Goal: Transaction & Acquisition: Purchase product/service

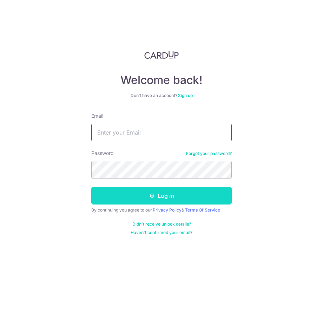
type input "jonno@teyst.sg"
click at [143, 199] on button "Log in" at bounding box center [161, 196] width 140 height 18
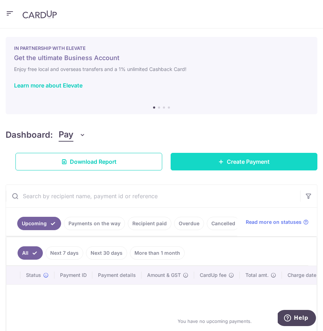
click at [228, 162] on span "Create Payment" at bounding box center [248, 161] width 43 height 8
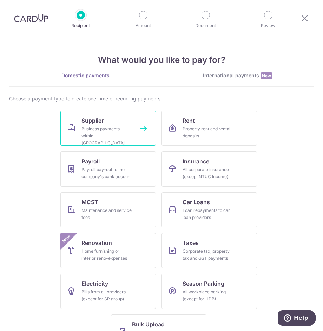
click at [106, 133] on div "Business payments within Singapore" at bounding box center [106, 135] width 51 height 21
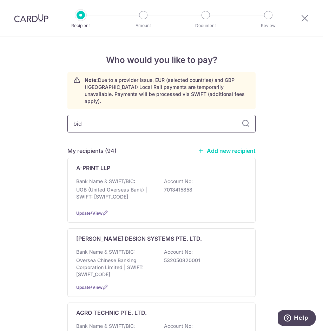
type input "bid"
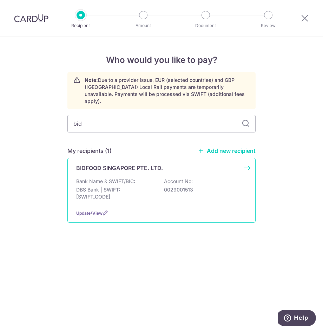
click at [110, 169] on div "BIDFOOD SINGAPORE PTE. LTD. Bank Name & SWIFT/BIC: DBS Bank | SWIFT: DBSSSGSGXX…" at bounding box center [161, 190] width 188 height 65
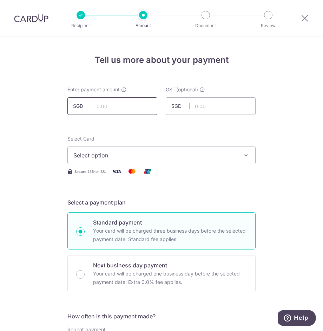
click at [105, 107] on input "text" at bounding box center [112, 106] width 90 height 18
click at [112, 105] on input "text" at bounding box center [112, 106] width 90 height 18
paste input "2,263.18"
type input "2,263.18"
click at [105, 157] on span "Select option" at bounding box center [155, 155] width 164 height 8
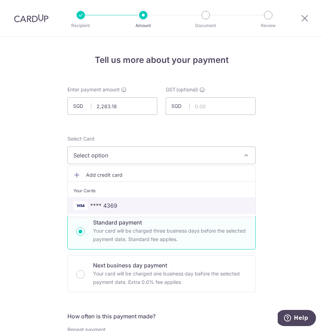
click at [117, 208] on span "**** 4369" at bounding box center [103, 205] width 27 height 8
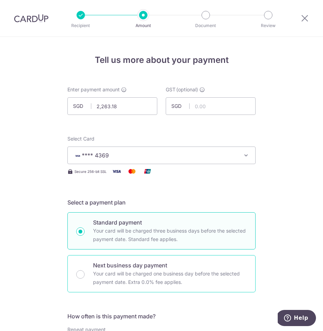
drag, startPoint x: 82, startPoint y: 276, endPoint x: 87, endPoint y: 268, distance: 9.9
click at [82, 276] on input "Next business day payment Your card will be charged one business day before the…" at bounding box center [80, 274] width 8 height 8
radio input "true"
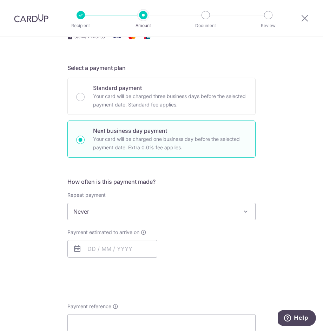
scroll to position [187, 0]
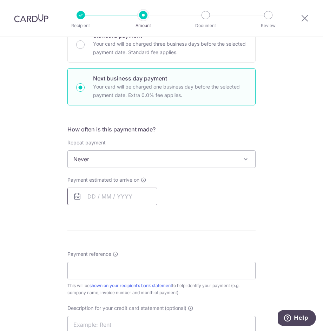
click at [104, 204] on input "text" at bounding box center [112, 197] width 90 height 18
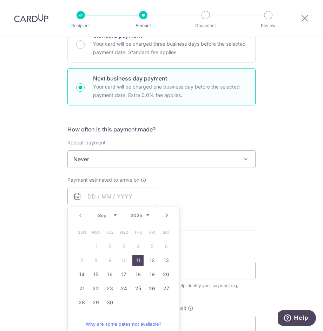
click at [139, 261] on link "11" at bounding box center [137, 260] width 11 height 11
type input "11/09/2025"
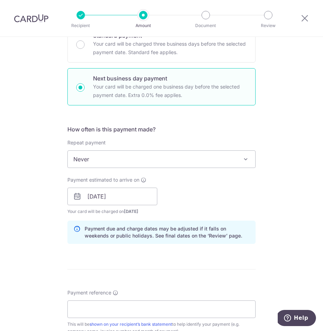
scroll to position [251, 0]
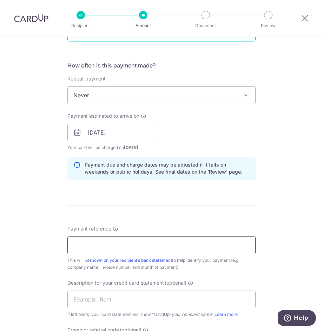
click at [101, 248] on input "Payment reference" at bounding box center [161, 245] width 188 height 18
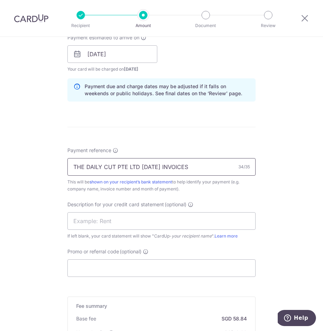
scroll to position [329, 0]
type input "THE DAILY CUT PTE LTD JUL INVOICES"
click at [127, 266] on input "Promo or referral code (optional)" at bounding box center [161, 268] width 188 height 18
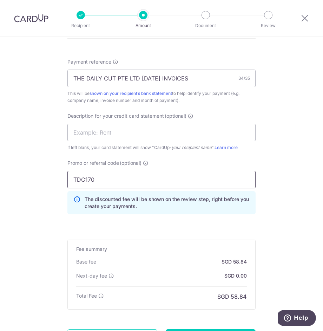
scroll to position [485, 0]
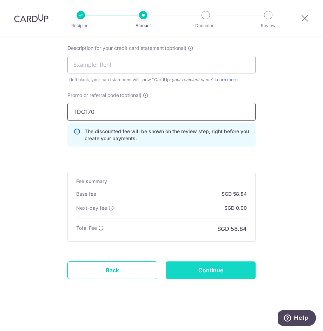
type input "TDC170"
click at [195, 270] on input "Continue" at bounding box center [211, 270] width 90 height 18
type input "Create Schedule"
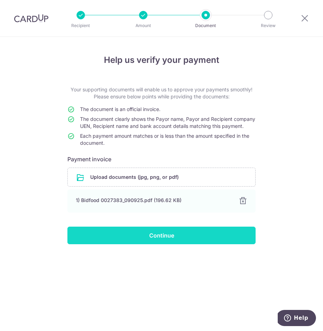
click at [153, 244] on input "Continue" at bounding box center [161, 236] width 188 height 18
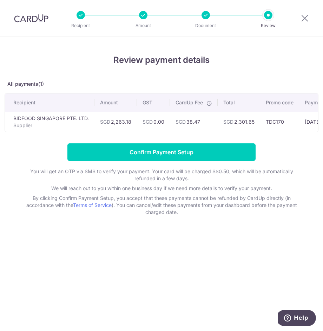
click at [245, 122] on td "SGD 2,301.65" at bounding box center [239, 122] width 42 height 20
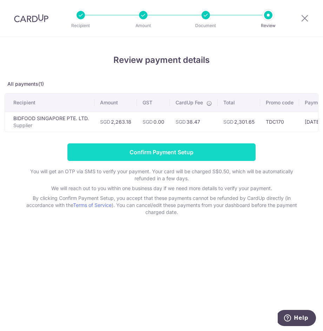
copy td "2,301.65"
click at [179, 152] on input "Confirm Payment Setup" at bounding box center [161, 152] width 188 height 18
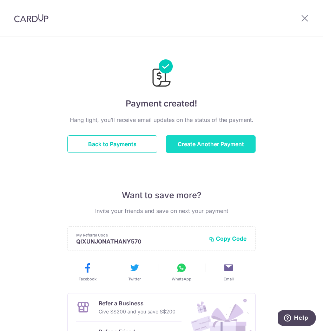
click at [230, 145] on button "Create Another Payment" at bounding box center [211, 144] width 90 height 18
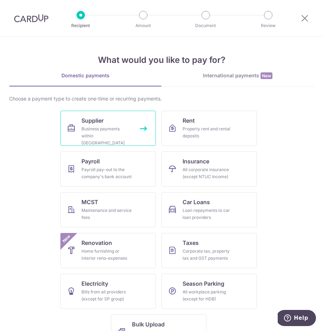
click at [108, 127] on div "Business payments within Singapore" at bounding box center [106, 135] width 51 height 21
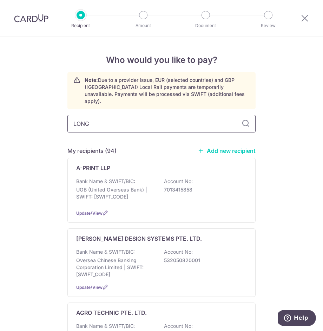
type input "LONG"
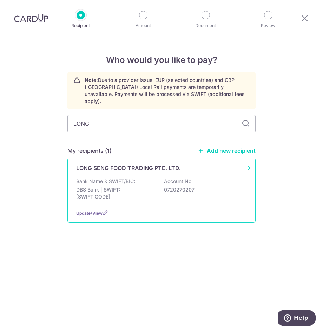
click at [116, 167] on div "LONG SENG FOOD TRADING PTE. LTD. Bank Name & SWIFT/BIC: DBS Bank | SWIFT: DBSSS…" at bounding box center [161, 190] width 188 height 65
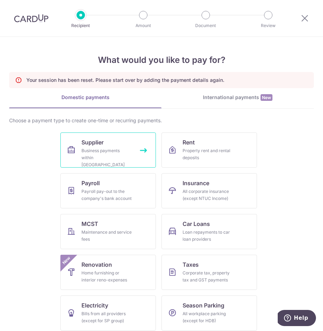
click at [116, 152] on div "Business payments within Singapore" at bounding box center [106, 157] width 51 height 21
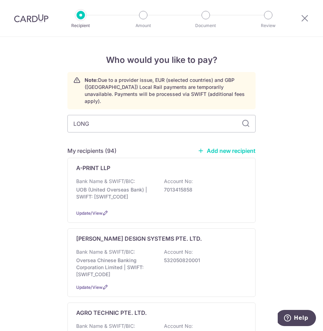
type input "LONG"
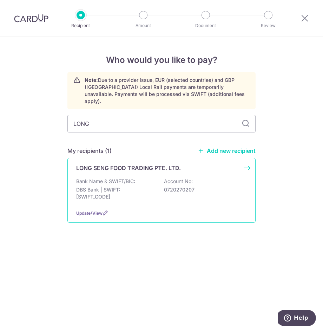
click at [125, 178] on p "Bank Name & SWIFT/BIC:" at bounding box center [105, 181] width 59 height 7
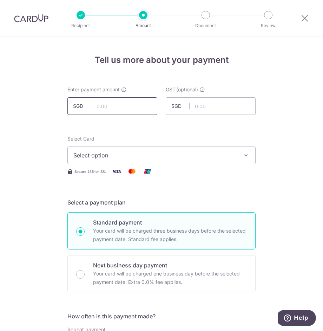
click at [112, 108] on input "text" at bounding box center [112, 106] width 90 height 18
paste input "267.05"
type input "267.05"
click at [106, 157] on span "Select option" at bounding box center [155, 155] width 164 height 8
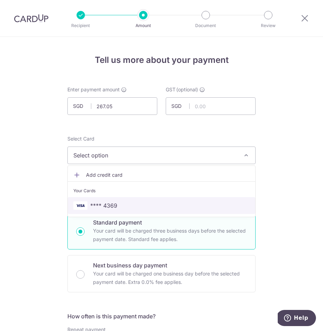
click at [112, 200] on link "**** 4369" at bounding box center [162, 205] width 188 height 17
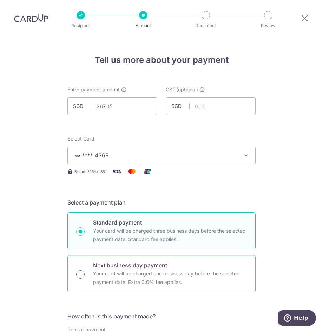
click at [79, 276] on input "Next business day payment Your card will be charged one business day before the…" at bounding box center [80, 274] width 8 height 8
radio input "true"
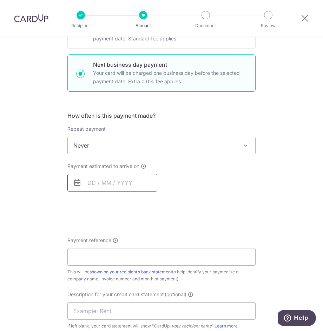
click at [104, 185] on input "text" at bounding box center [112, 183] width 90 height 18
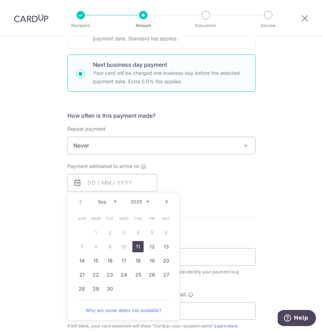
click at [139, 247] on link "11" at bounding box center [137, 246] width 11 height 11
type input "[DATE]"
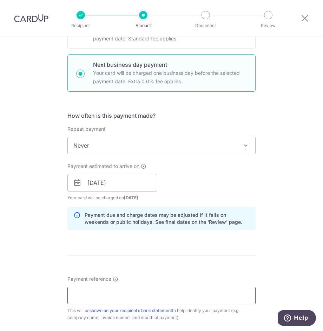
click at [114, 298] on input "Payment reference" at bounding box center [161, 296] width 188 height 18
type input "THE DAILY CUT PTE LTD"
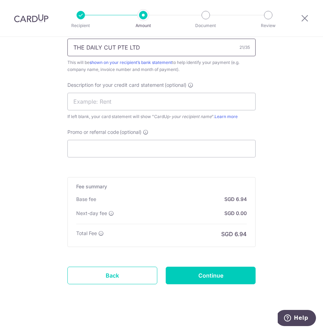
scroll to position [454, 0]
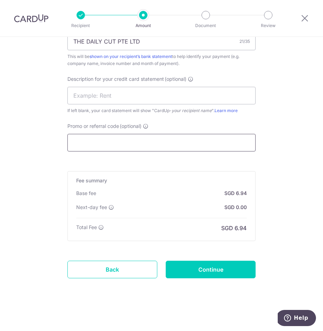
click at [106, 144] on input "Promo or referral code (optional)" at bounding box center [161, 143] width 188 height 18
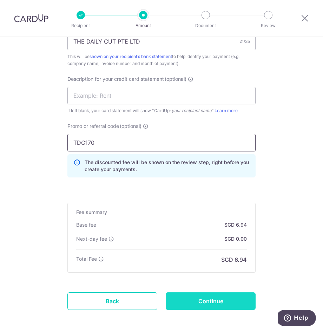
type input "TDC170"
click at [234, 304] on input "Continue" at bounding box center [211, 301] width 90 height 18
type input "Create Schedule"
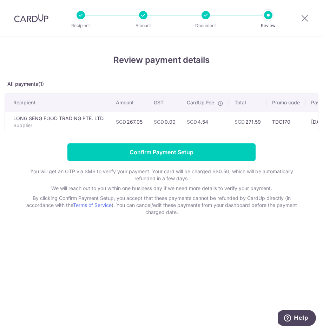
click at [254, 122] on td "SGD 271.59" at bounding box center [248, 122] width 38 height 20
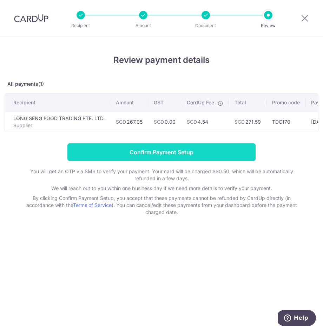
copy td "271.59"
click at [181, 153] on input "Confirm Payment Setup" at bounding box center [161, 152] width 188 height 18
